Goal: Information Seeking & Learning: Learn about a topic

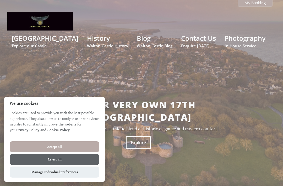
click at [54, 143] on button "Accept all" at bounding box center [55, 146] width 90 height 11
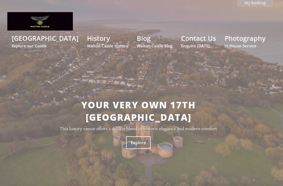
click at [239, 41] on link "Photography In House Service" at bounding box center [245, 41] width 41 height 15
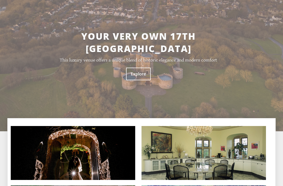
scroll to position [68, 0]
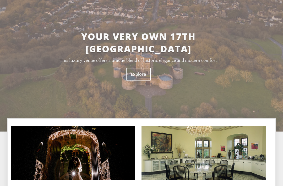
click at [141, 68] on link "Explore" at bounding box center [138, 74] width 25 height 13
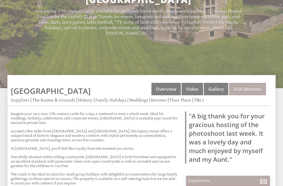
scroll to position [104, 0]
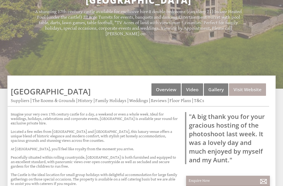
click at [191, 89] on link "Video" at bounding box center [193, 89] width 22 height 12
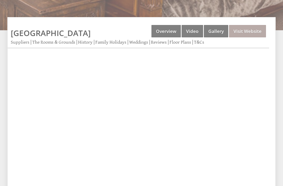
scroll to position [138, 0]
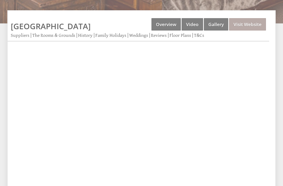
scroll to position [167, 0]
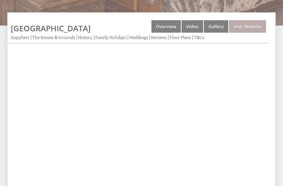
click at [190, 28] on link "Video" at bounding box center [193, 26] width 22 height 12
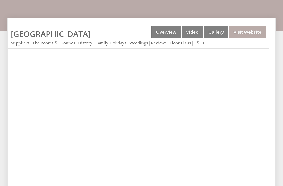
scroll to position [141, 0]
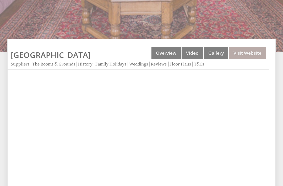
click at [218, 52] on link "Gallery" at bounding box center [216, 53] width 24 height 12
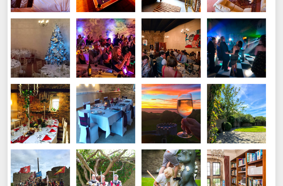
scroll to position [853, 0]
click at [160, 48] on img at bounding box center [171, 47] width 59 height 59
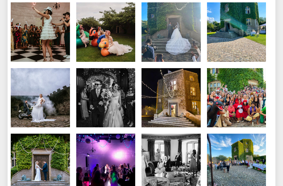
scroll to position [1392, 0]
click at [35, 43] on img at bounding box center [40, 31] width 59 height 59
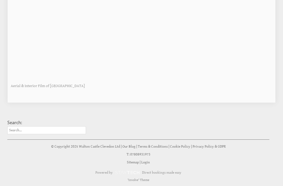
scroll to position [138, 0]
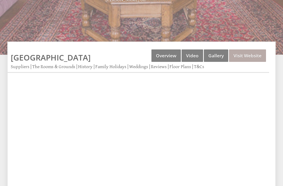
click at [219, 53] on link "Gallery" at bounding box center [216, 55] width 24 height 12
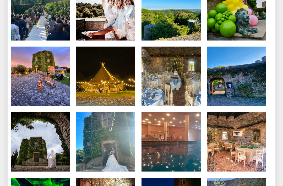
scroll to position [1675, 0]
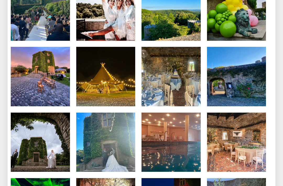
click at [20, 136] on img at bounding box center [40, 141] width 59 height 59
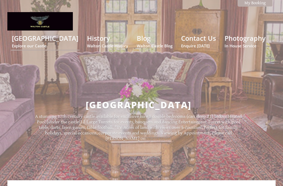
click at [48, 38] on link "Walton Castle Explore our Castle" at bounding box center [45, 41] width 67 height 15
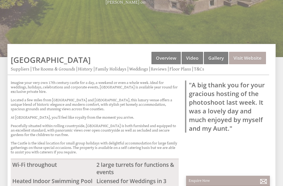
scroll to position [136, 0]
